Goal: Navigation & Orientation: Find specific page/section

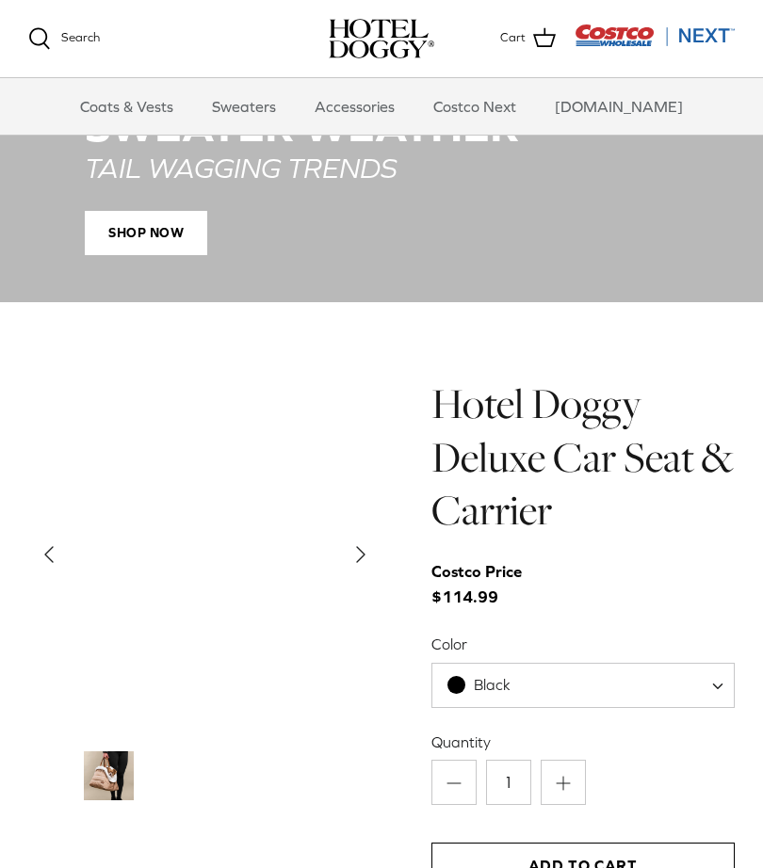
scroll to position [1489, 0]
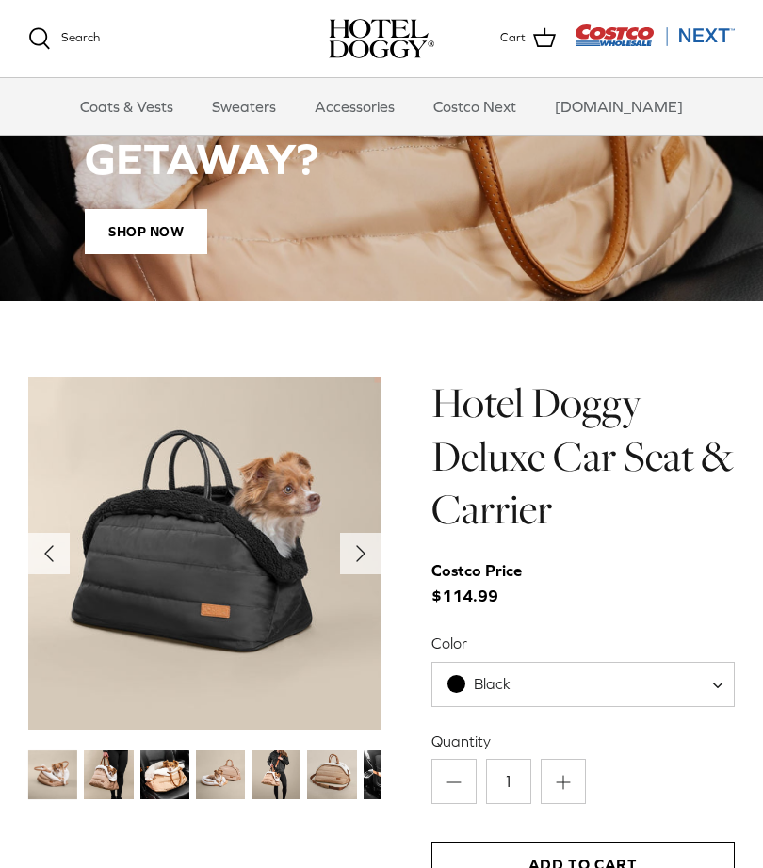
click at [349, 547] on icon "Right" at bounding box center [361, 554] width 30 height 30
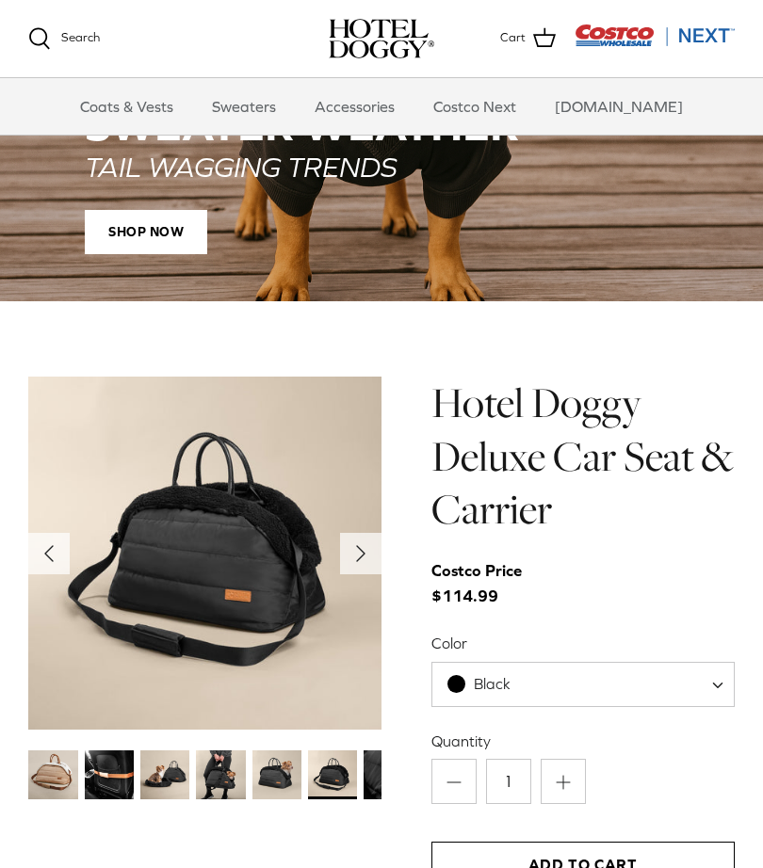
click at [363, 539] on icon "Right" at bounding box center [361, 554] width 30 height 30
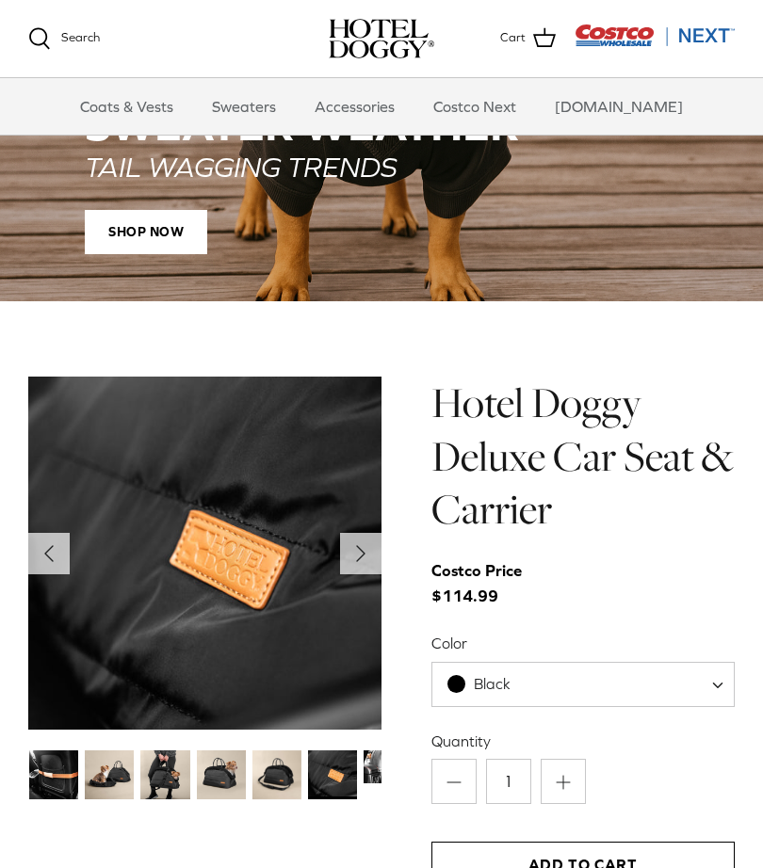
click at [349, 546] on icon "Right" at bounding box center [361, 554] width 30 height 30
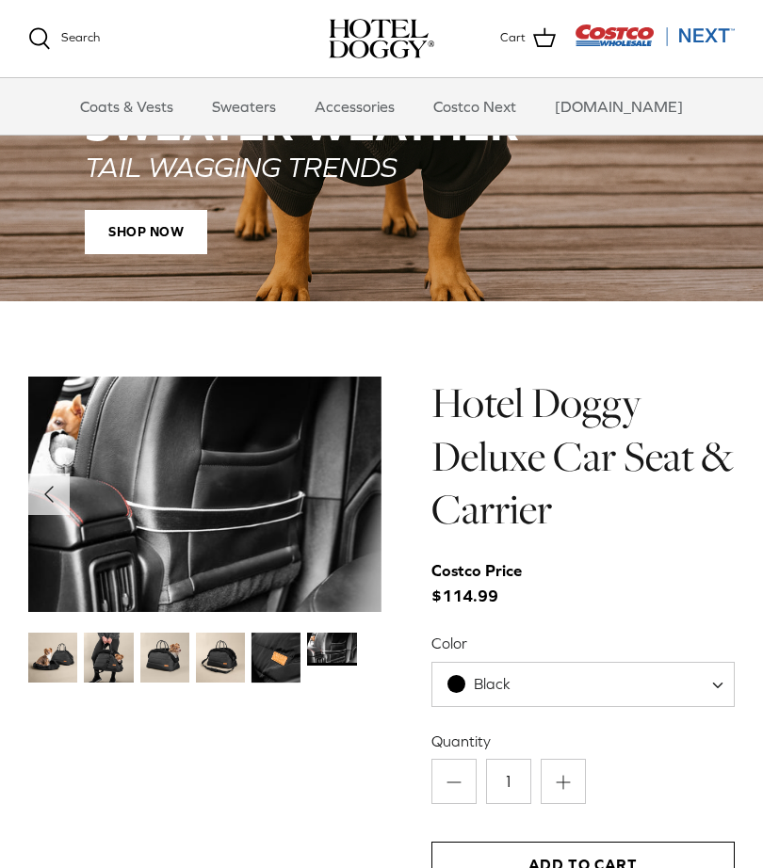
click at [352, 511] on img at bounding box center [204, 494] width 353 height 235
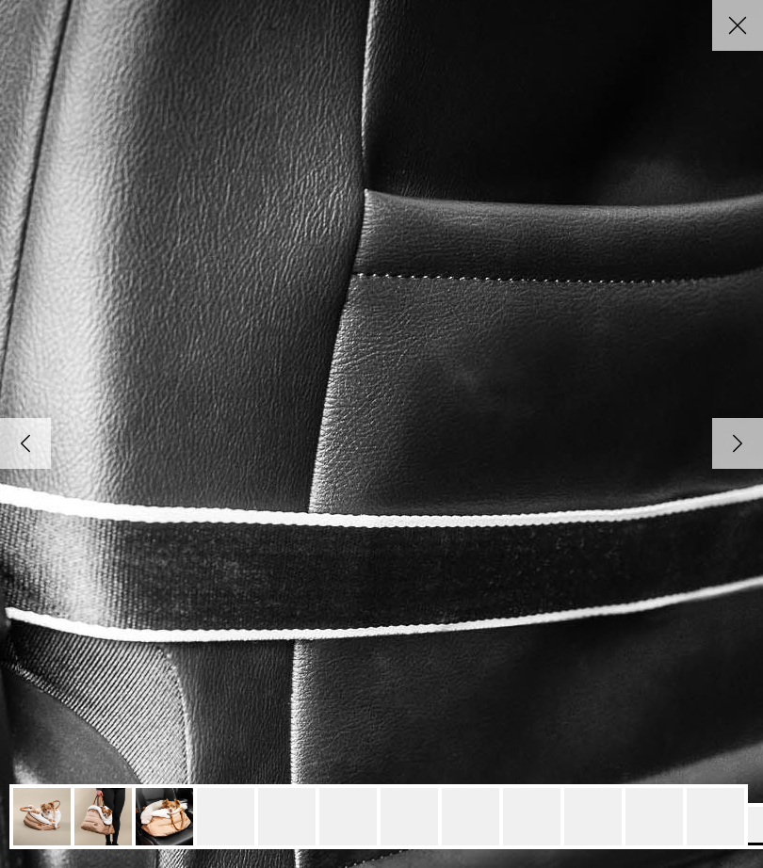
scroll to position [0, 0]
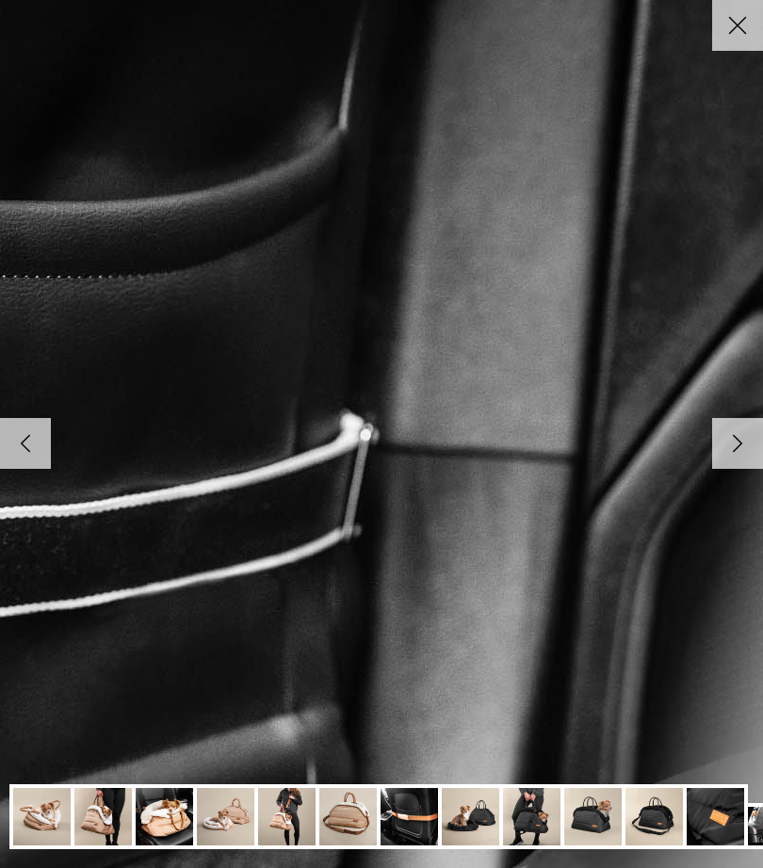
click at [743, 443] on icon "Right" at bounding box center [737, 443] width 32 height 32
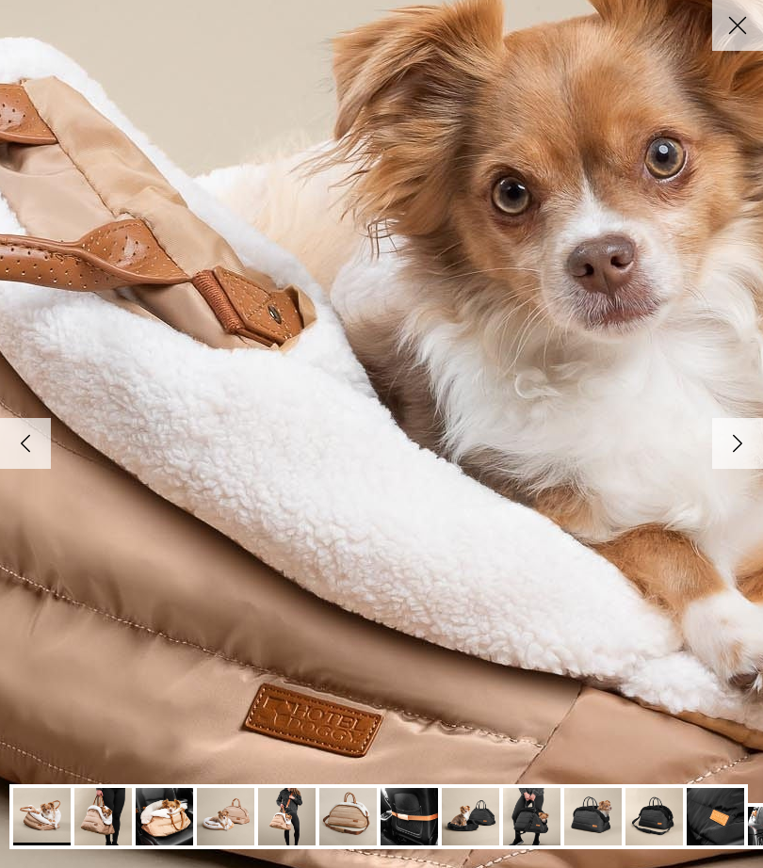
click at [738, 444] on polyline at bounding box center [738, 444] width 8 height 16
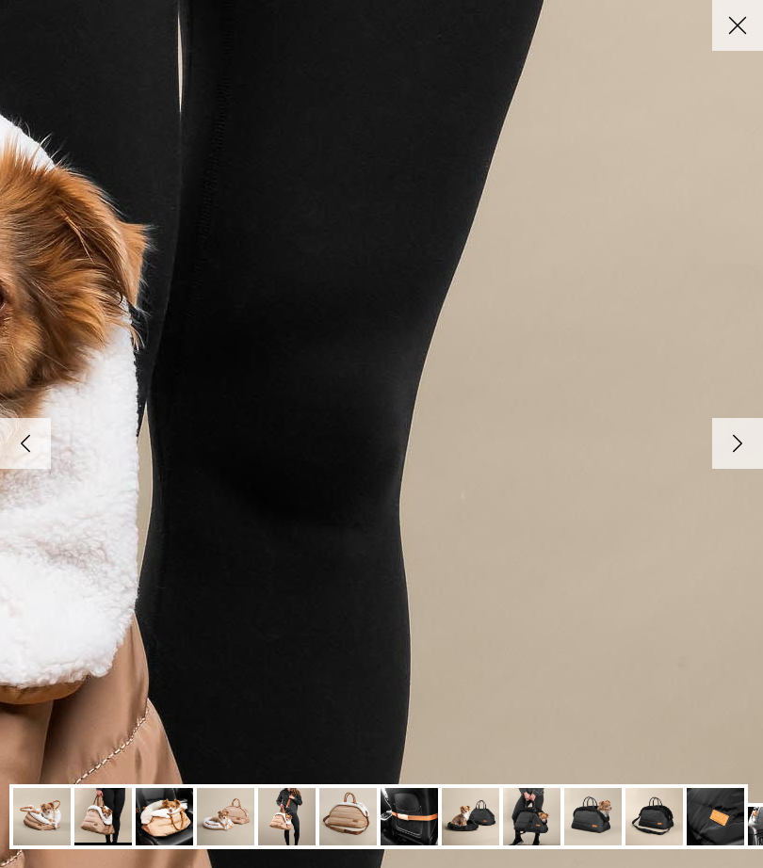
click at [735, 443] on polyline at bounding box center [738, 444] width 8 height 16
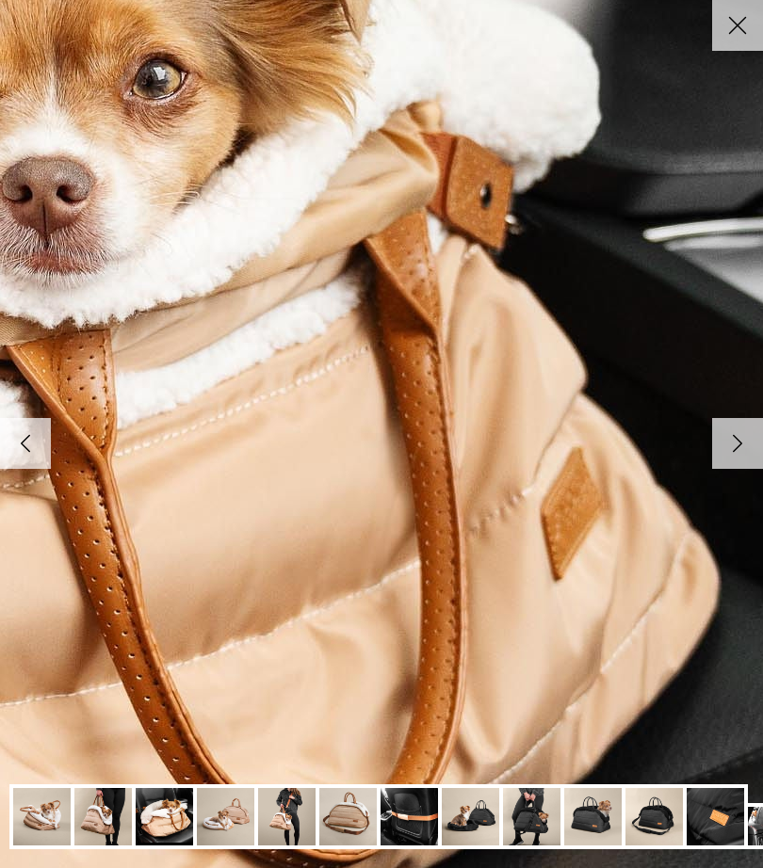
click at [740, 447] on icon "Right" at bounding box center [737, 443] width 32 height 32
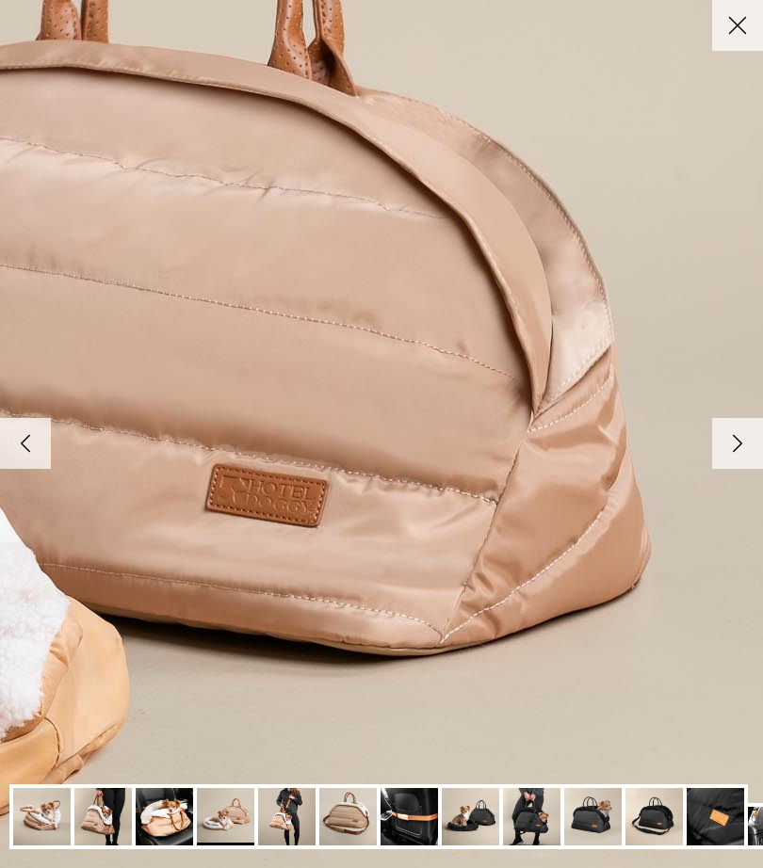
click at [734, 450] on polyline at bounding box center [738, 444] width 8 height 16
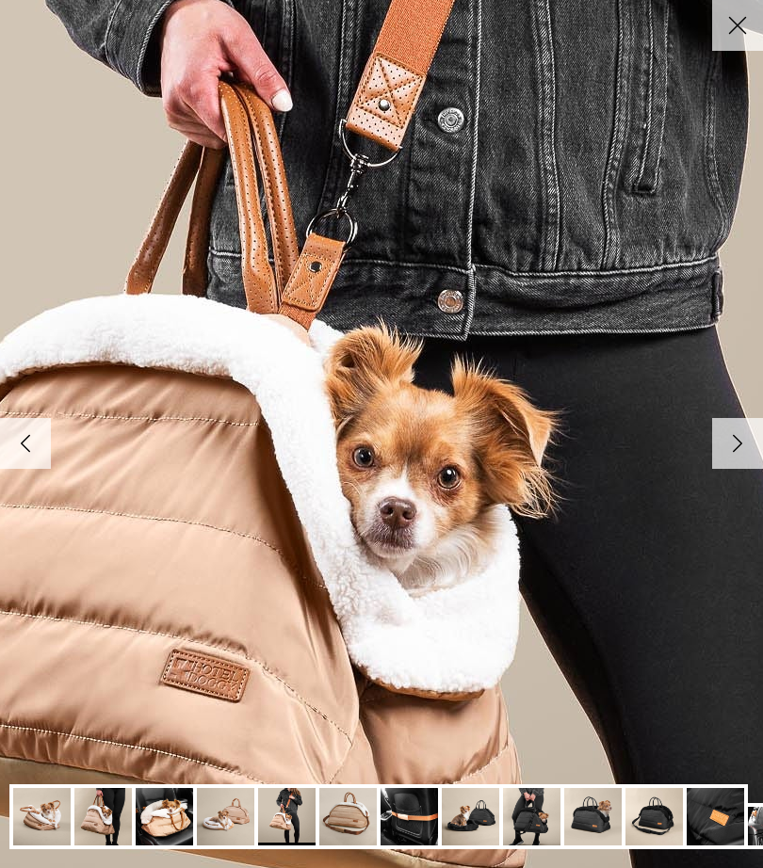
click at [730, 447] on icon "Right" at bounding box center [737, 443] width 32 height 32
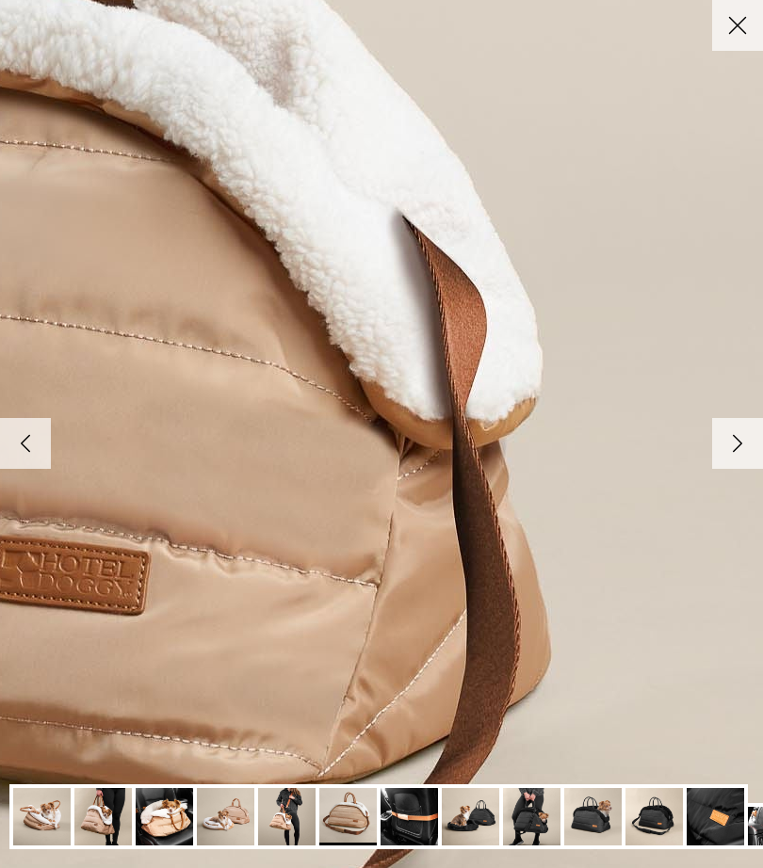
click at [748, 440] on icon "Right" at bounding box center [737, 443] width 32 height 32
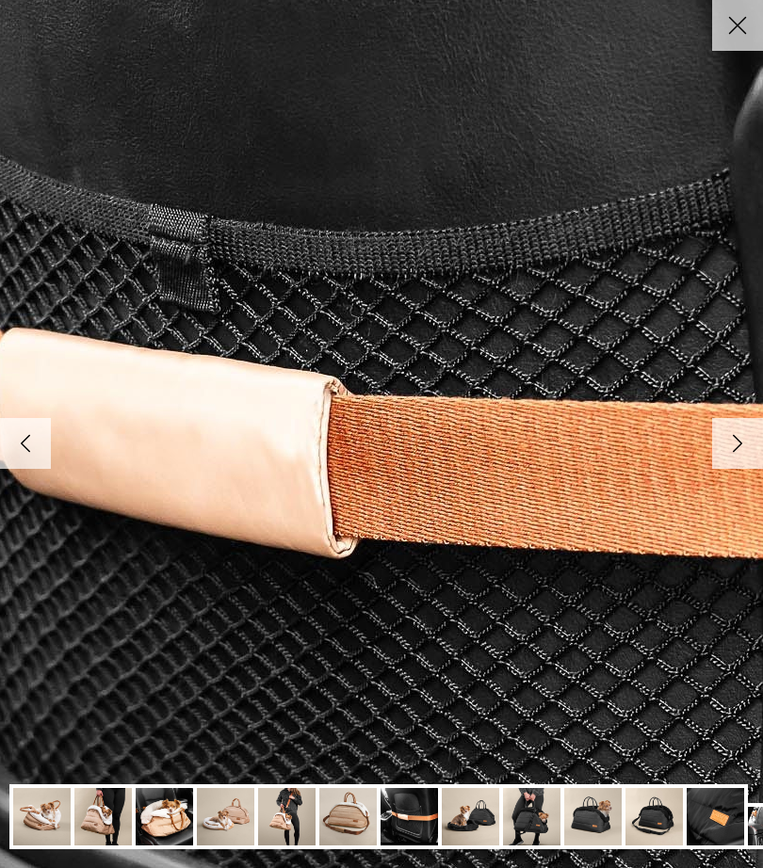
click at [729, 439] on icon "Right" at bounding box center [737, 443] width 32 height 32
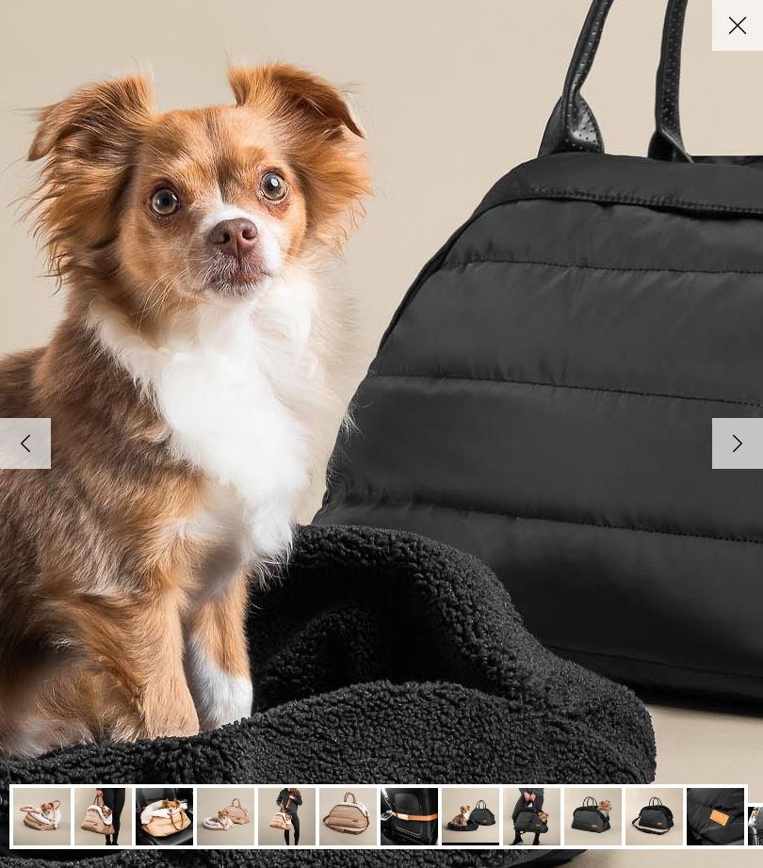
click at [735, 433] on icon "Right" at bounding box center [737, 443] width 32 height 32
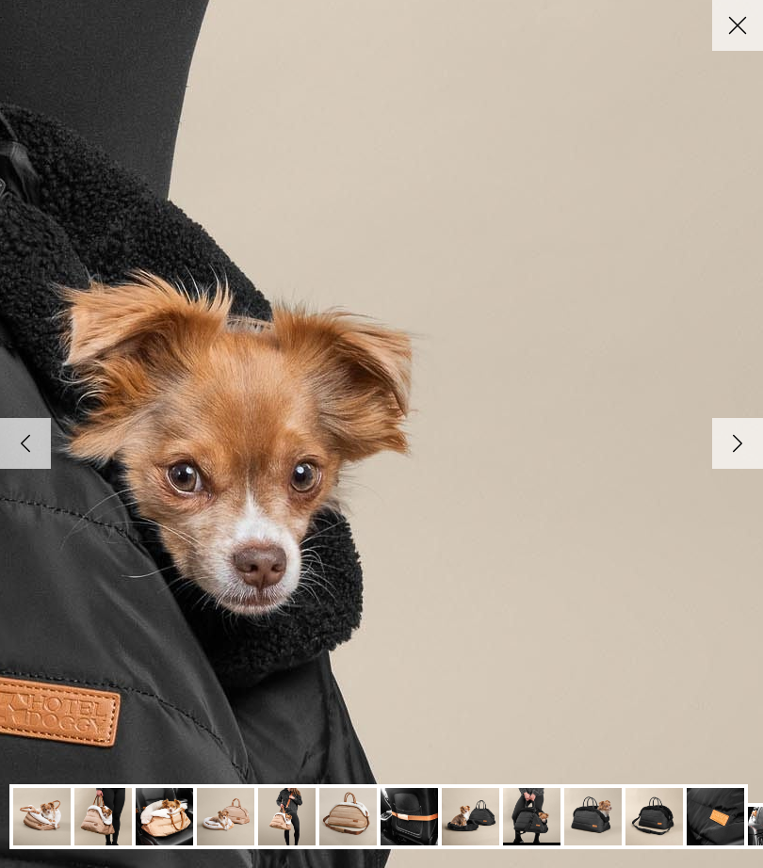
click at [736, 443] on polyline at bounding box center [738, 444] width 8 height 16
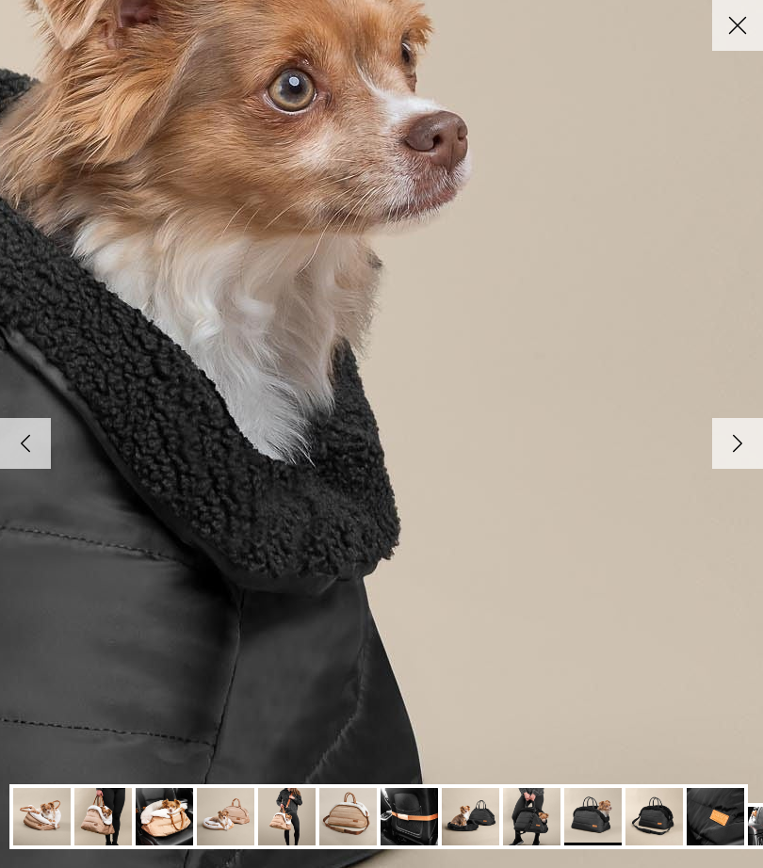
click at [737, 433] on icon "Right" at bounding box center [737, 443] width 32 height 32
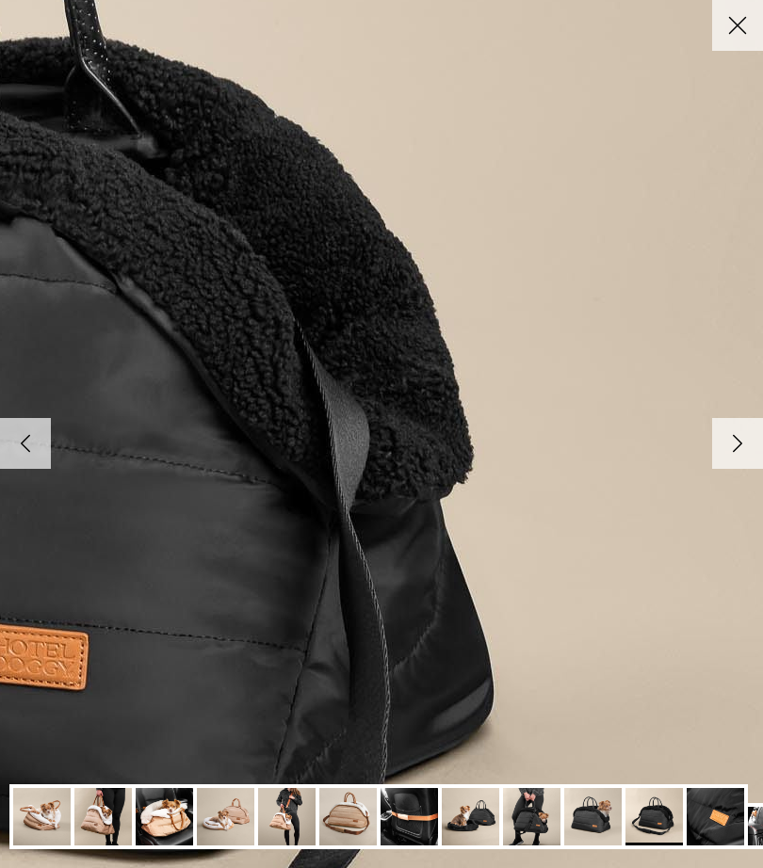
click at [738, 443] on polyline at bounding box center [738, 444] width 8 height 16
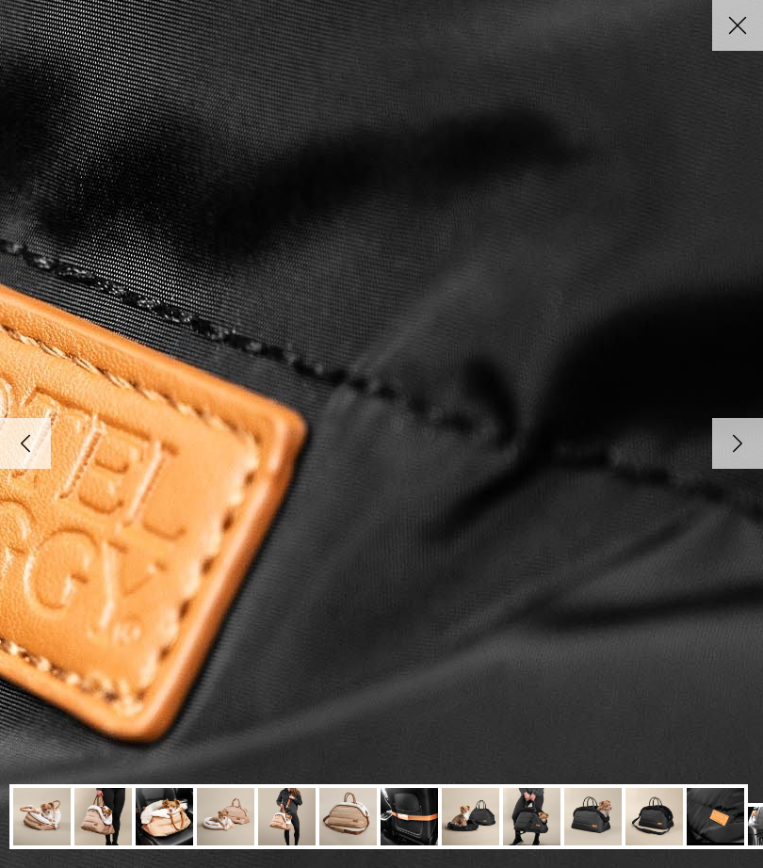
click at [734, 434] on icon "Right" at bounding box center [737, 443] width 32 height 32
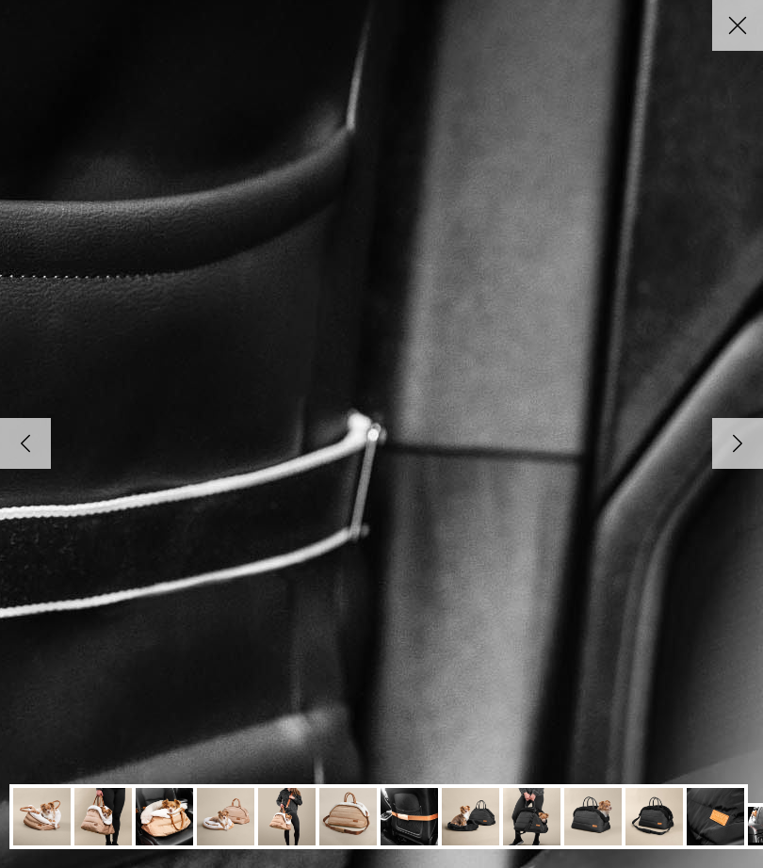
click at [738, 443] on polyline at bounding box center [738, 444] width 8 height 16
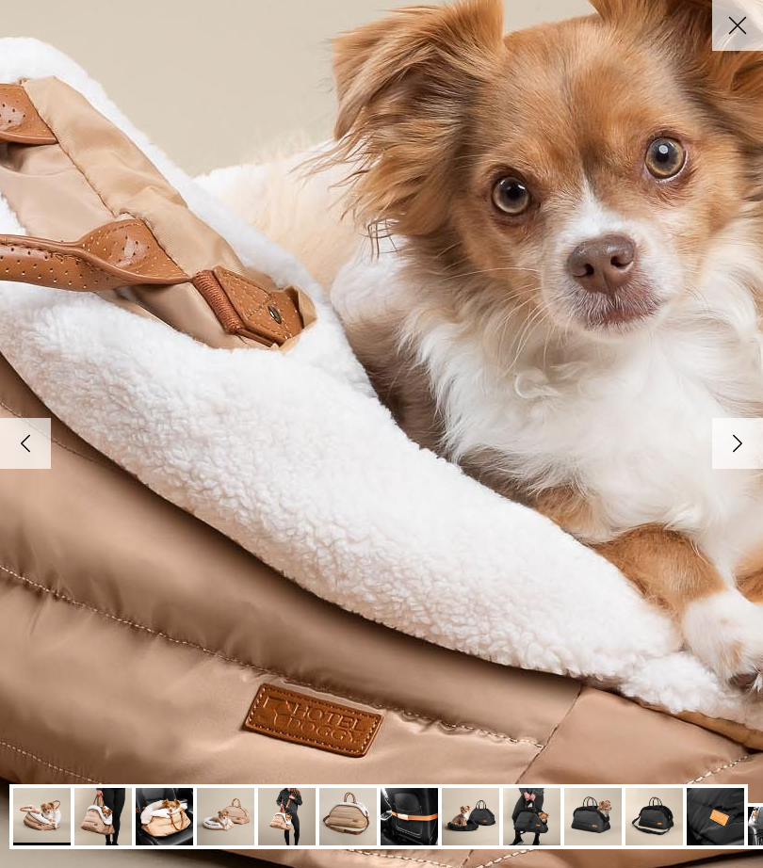
click at [735, 42] on link "Close" at bounding box center [737, 25] width 51 height 51
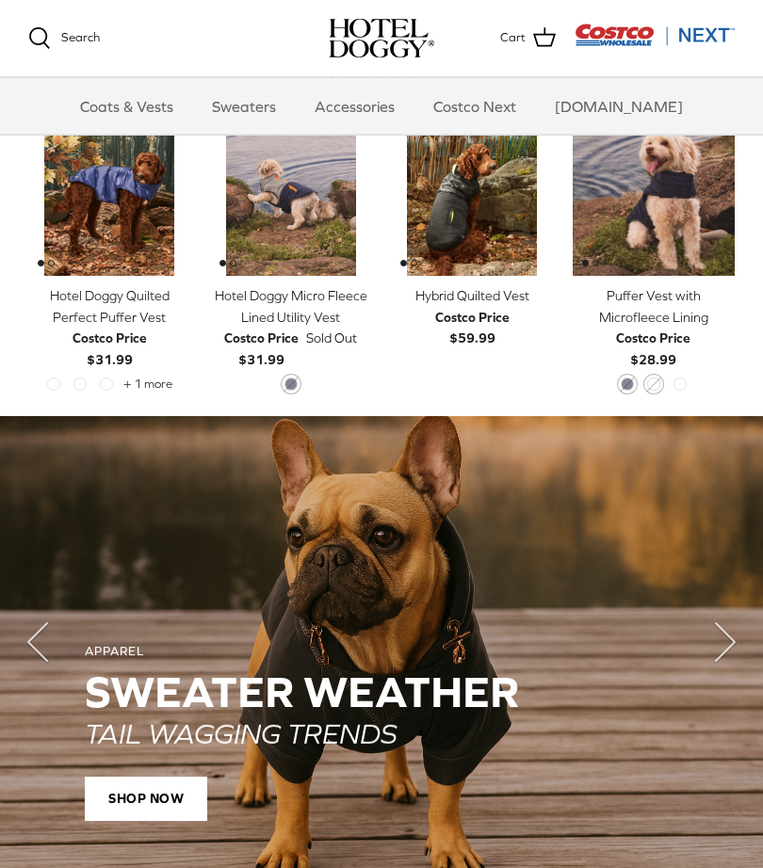
scroll to position [990, 0]
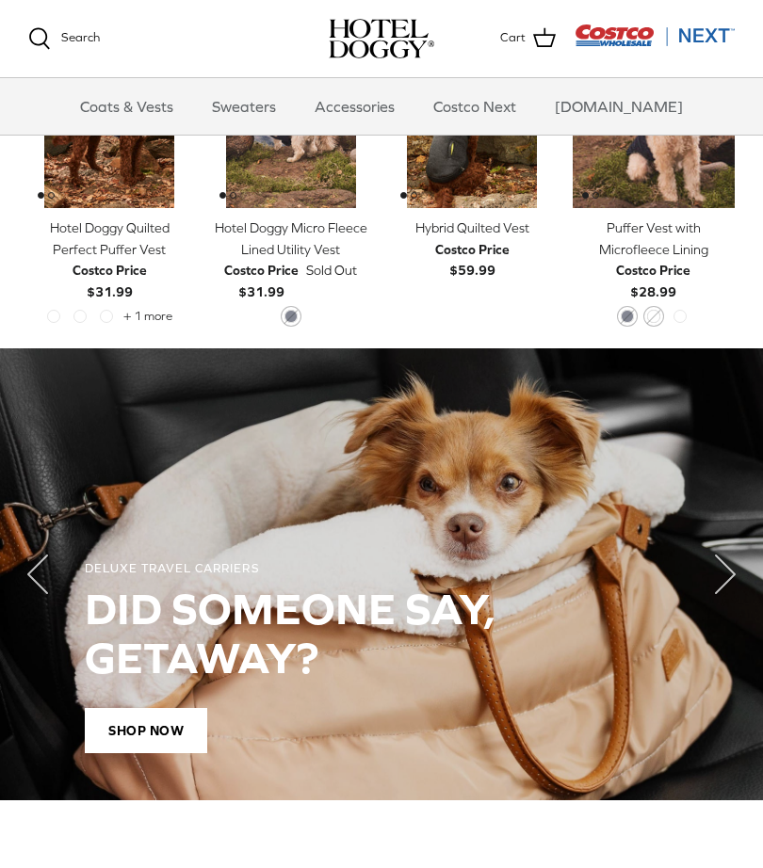
click at [727, 575] on polyline "Next" at bounding box center [725, 575] width 19 height 38
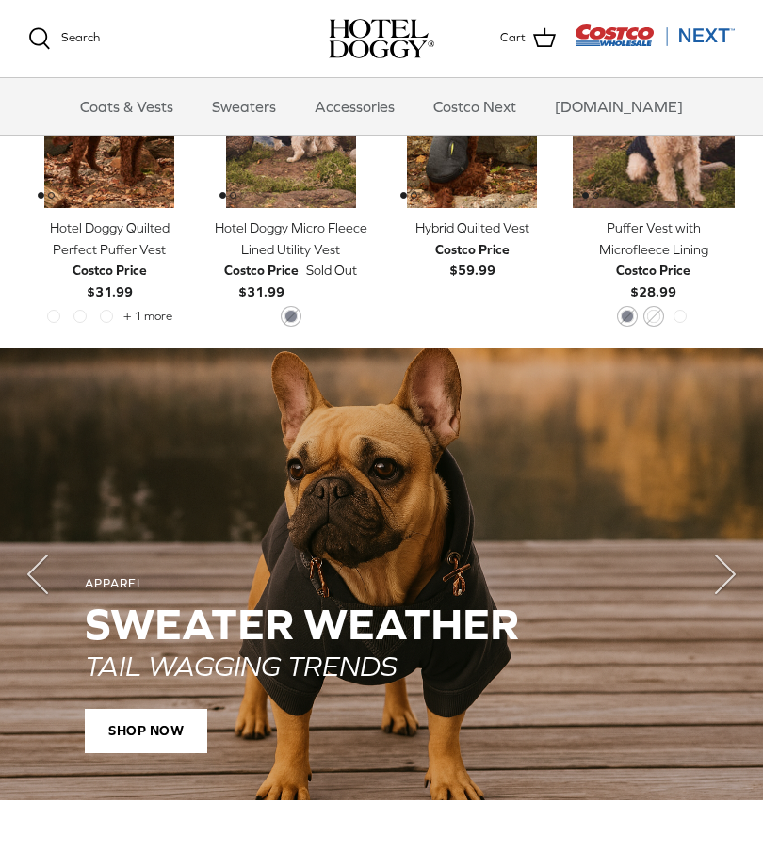
click at [731, 575] on polyline "Next" at bounding box center [725, 575] width 19 height 38
click at [728, 557] on icon "Right" at bounding box center [724, 574] width 75 height 75
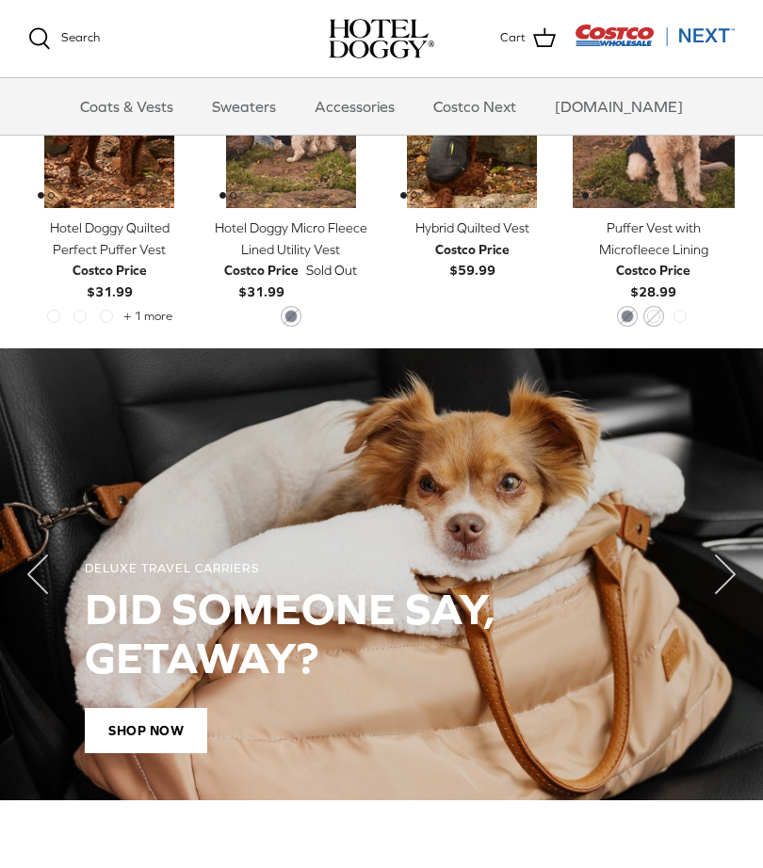
click at [734, 568] on icon "Right" at bounding box center [724, 574] width 75 height 75
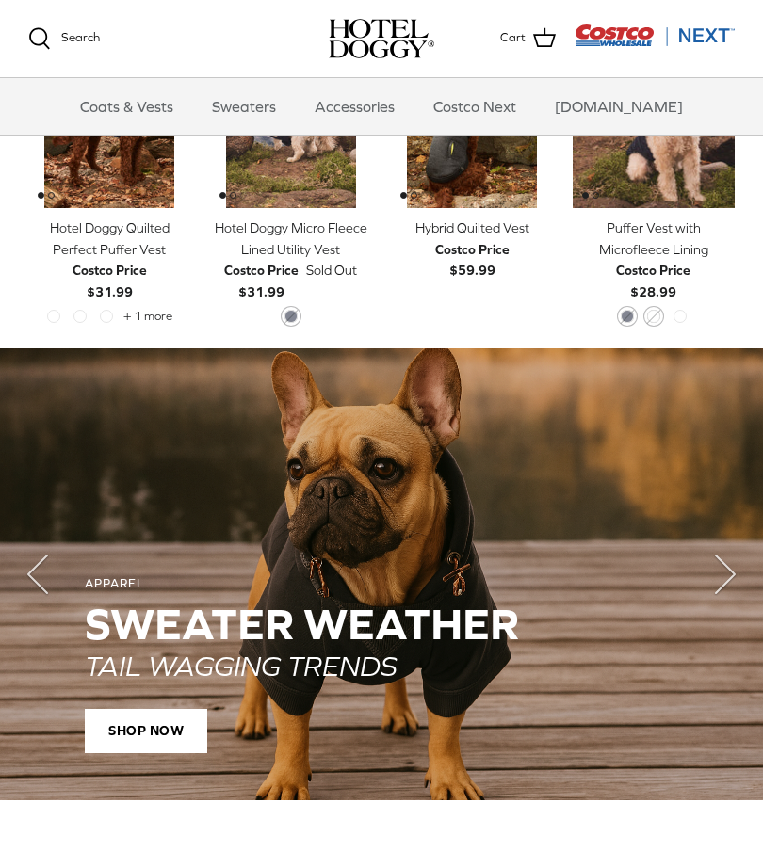
click at [734, 571] on polyline "Next" at bounding box center [725, 575] width 19 height 38
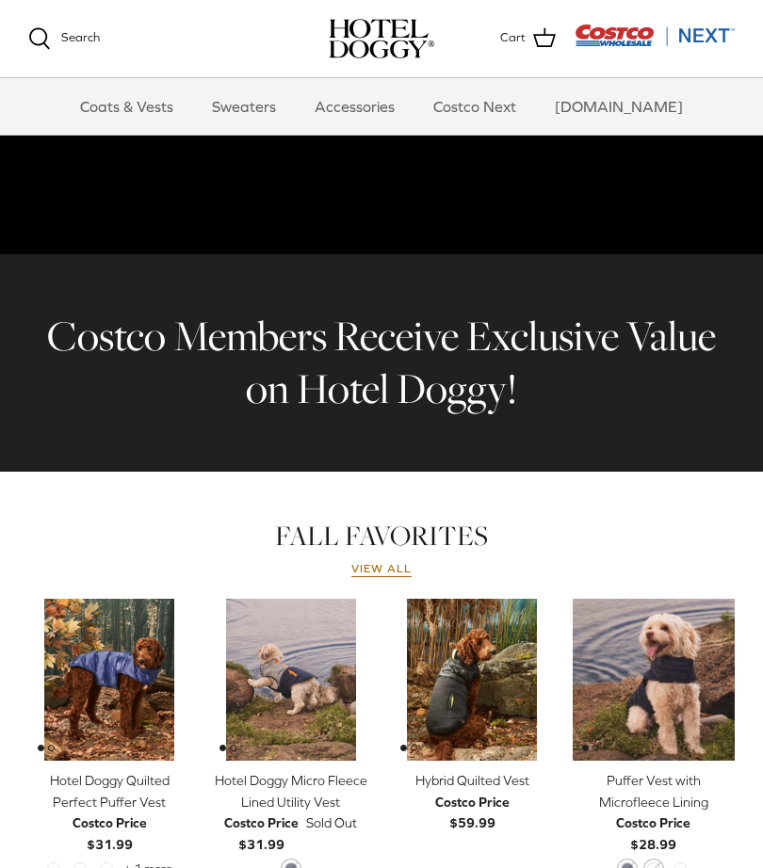
scroll to position [435, 0]
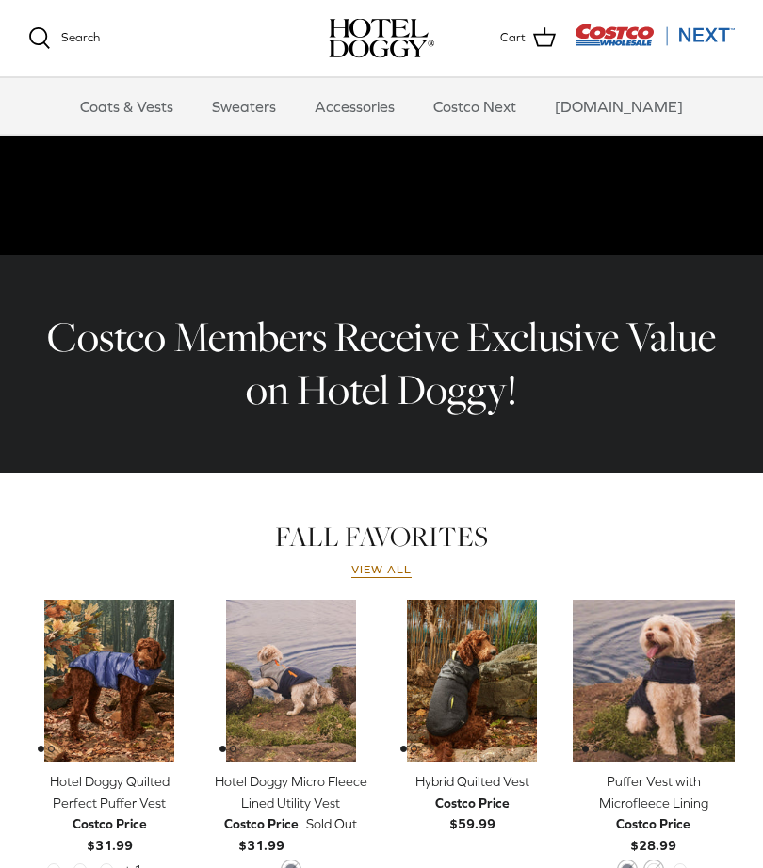
click at [383, 91] on link "Accessories" at bounding box center [355, 106] width 114 height 56
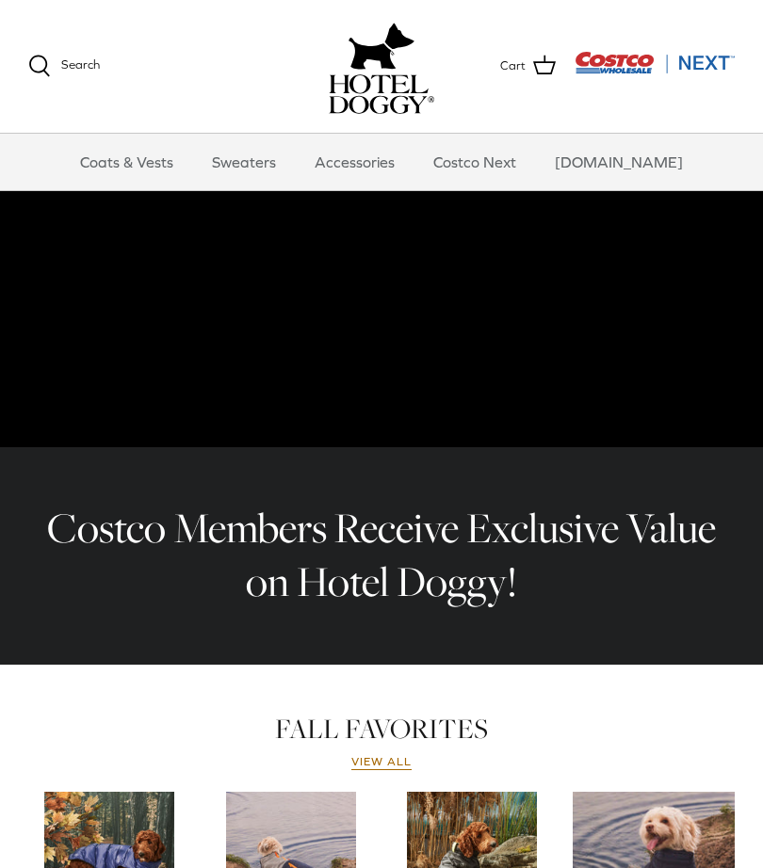
scroll to position [436, 0]
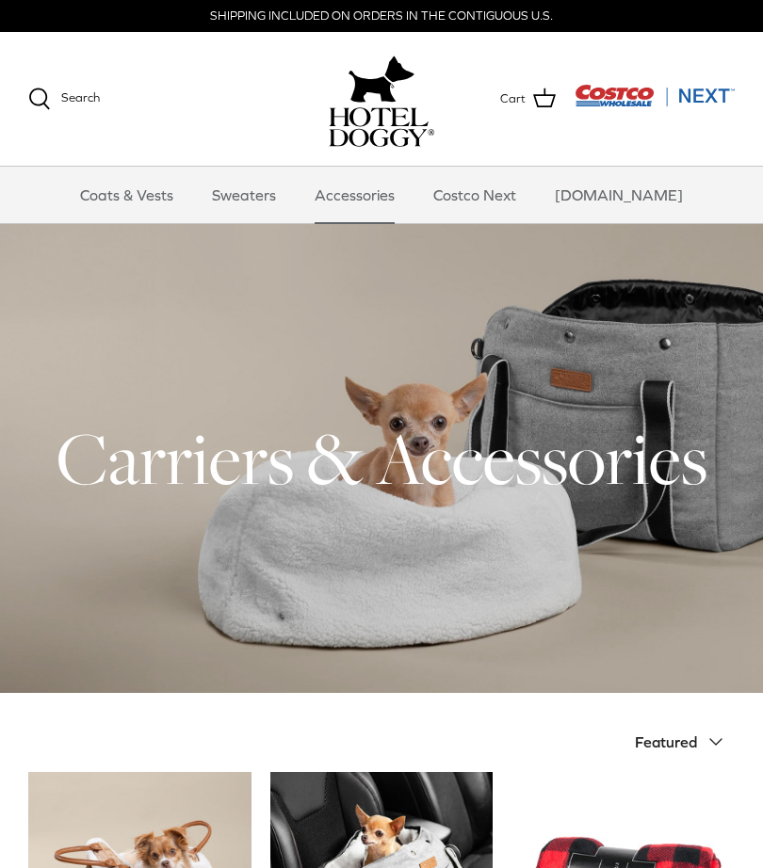
click at [272, 192] on link "Sweaters" at bounding box center [244, 195] width 98 height 56
